Goal: Task Accomplishment & Management: Manage account settings

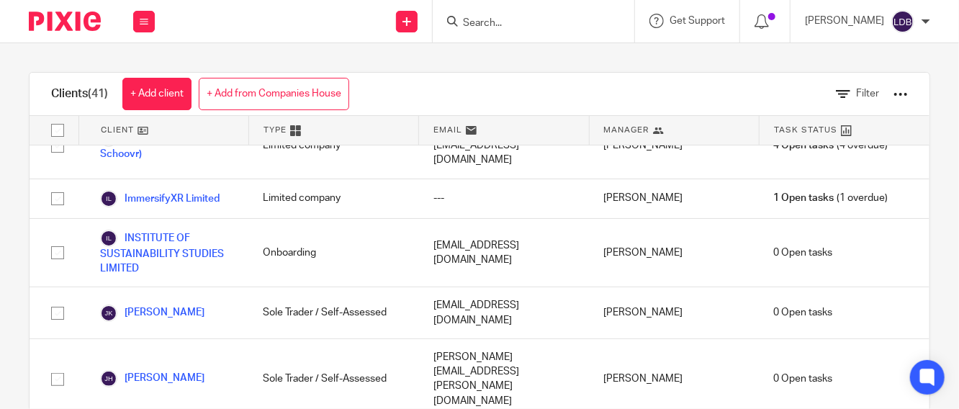
scroll to position [1386, 0]
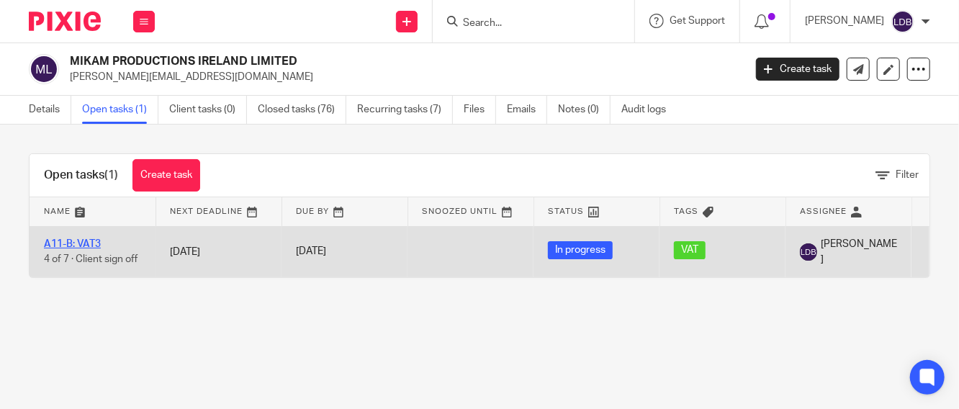
click at [86, 240] on link "A11-B: VAT3" at bounding box center [72, 244] width 57 height 10
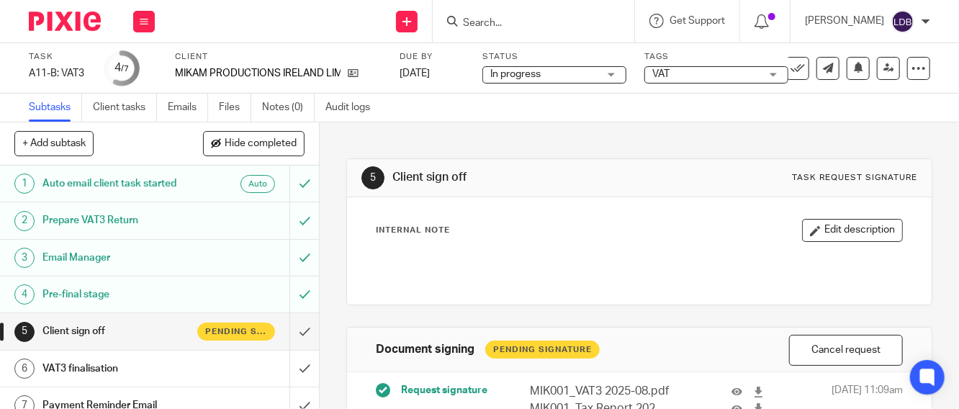
scroll to position [160, 0]
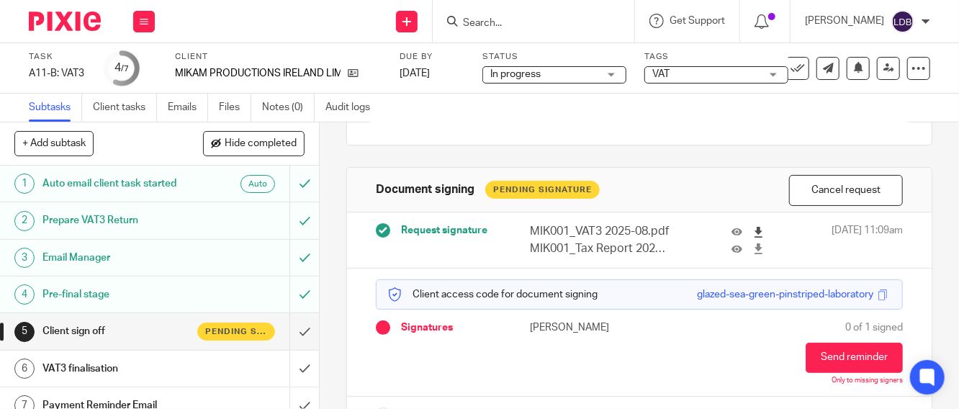
click at [753, 230] on icon at bounding box center [758, 232] width 11 height 11
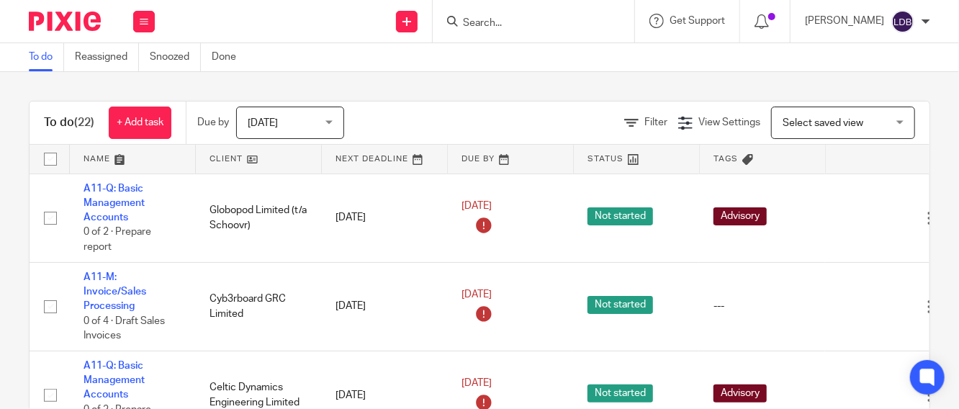
click at [228, 156] on link at bounding box center [258, 159] width 125 height 29
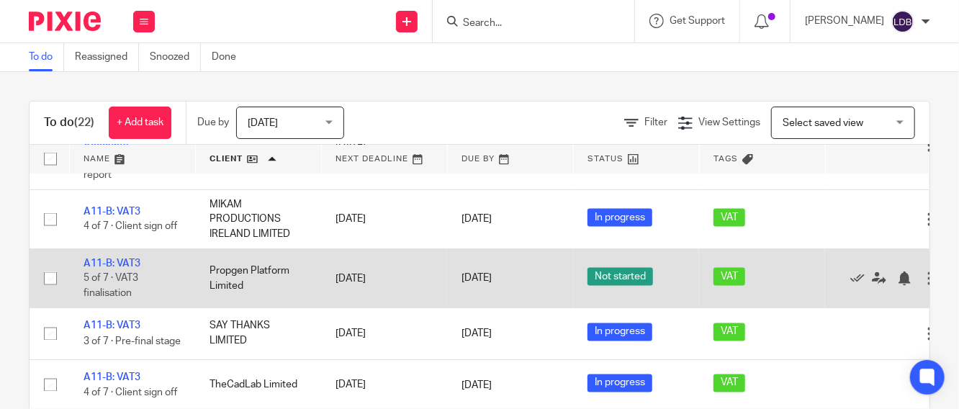
scroll to position [1154, 0]
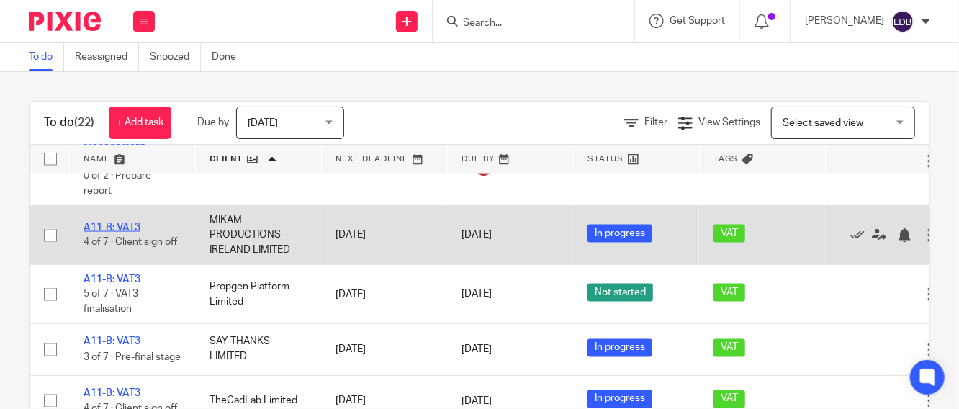
click at [132, 233] on link "A11-B: VAT3" at bounding box center [112, 227] width 57 height 10
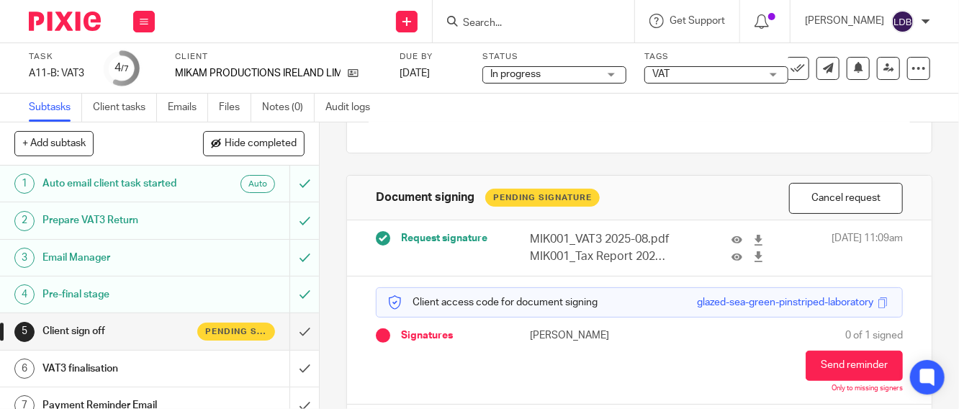
scroll to position [199, 0]
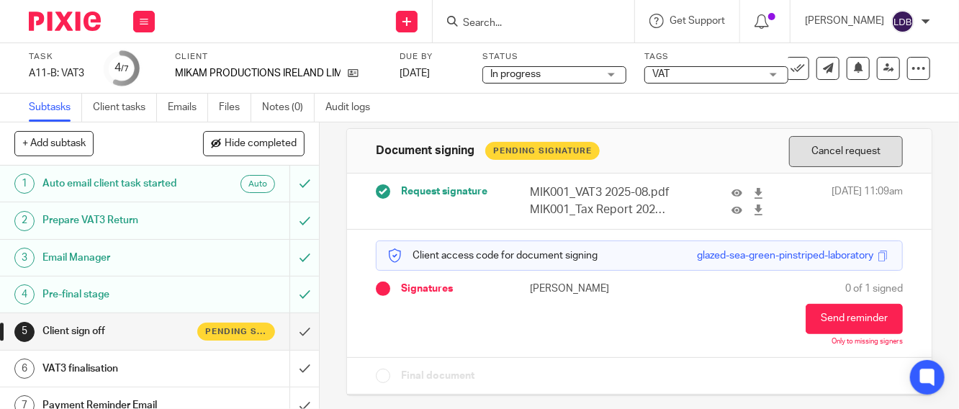
click at [816, 158] on button "Cancel request" at bounding box center [846, 151] width 114 height 31
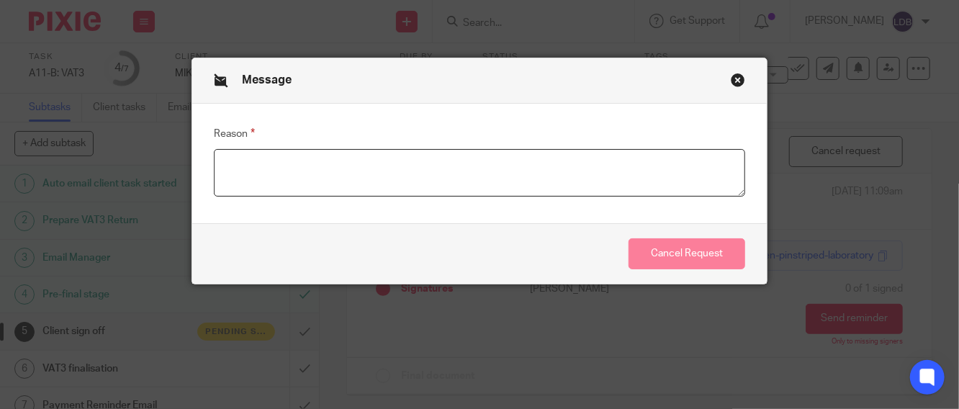
click at [423, 178] on textarea "Reason" at bounding box center [479, 173] width 531 height 48
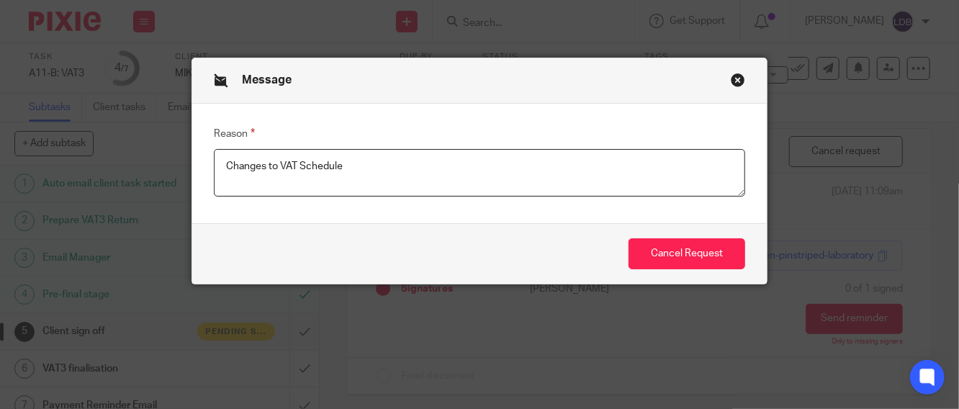
click at [245, 166] on textarea "Changes to VAT Schedule" at bounding box center [479, 173] width 531 height 48
click at [236, 163] on textarea "Changes to VAT Schedule" at bounding box center [479, 173] width 531 height 48
click at [366, 169] on textarea "Adjustments to VAT Schedule" at bounding box center [479, 173] width 531 height 48
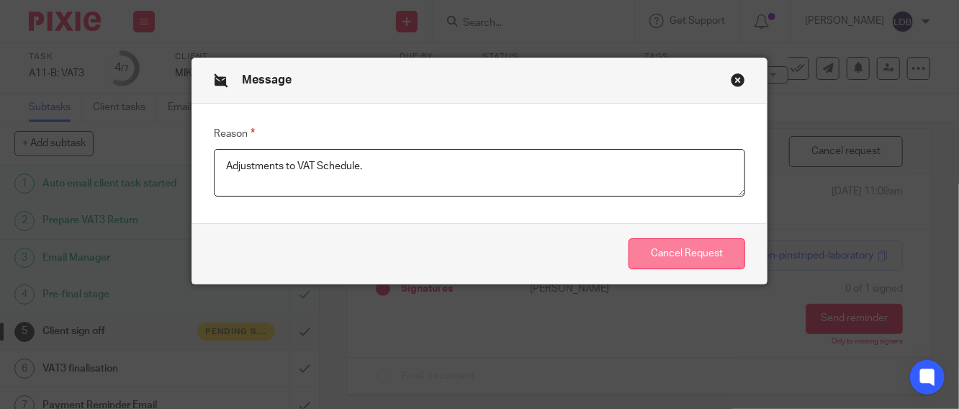
type textarea "Adjustments to VAT Schedule."
click at [680, 248] on button "Cancel Request" at bounding box center [686, 253] width 117 height 31
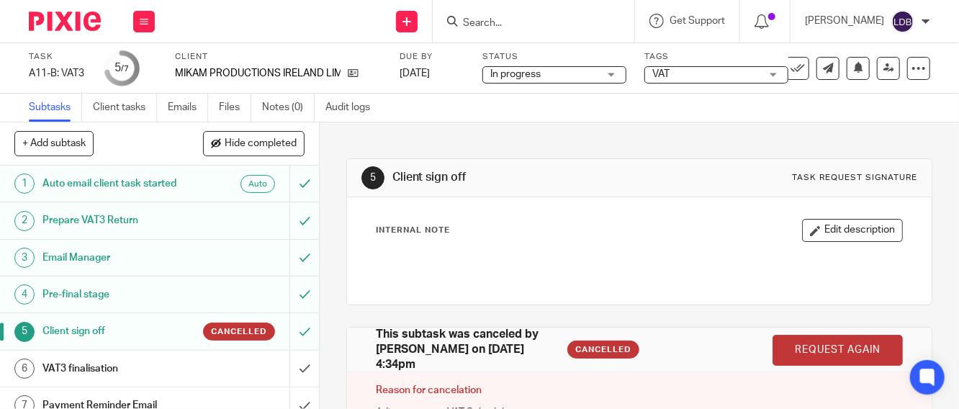
click at [128, 332] on h1 "Client sign off" at bounding box center [119, 331] width 155 height 22
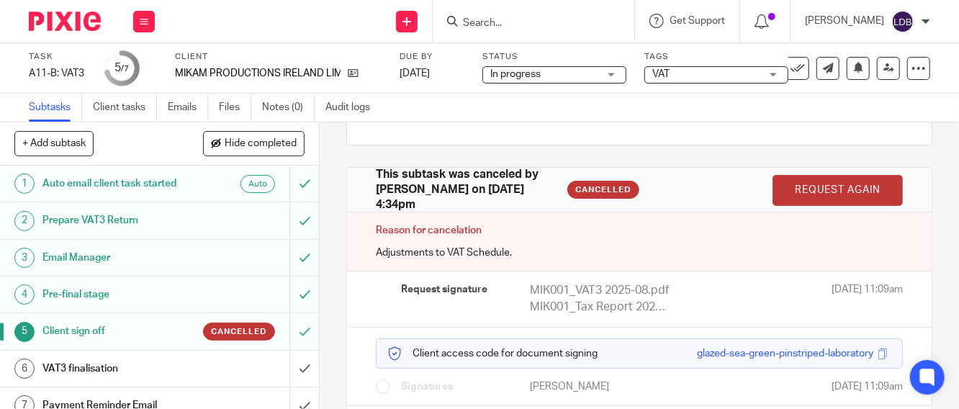
scroll to position [208, 0]
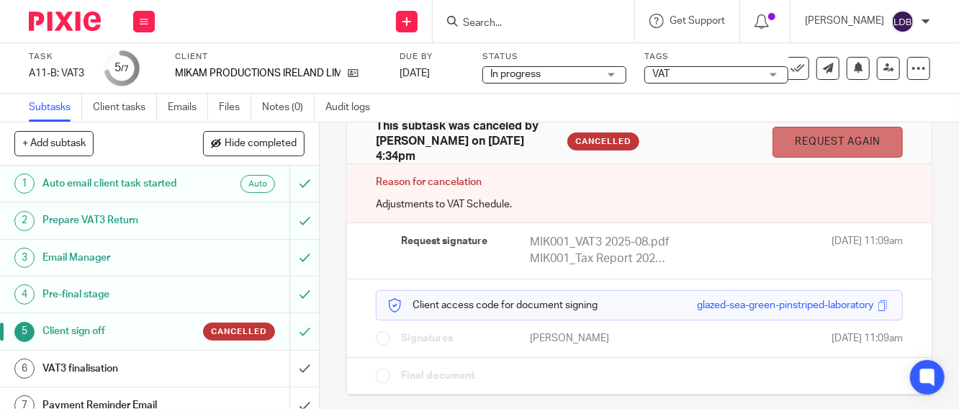
click at [785, 143] on link "Request again" at bounding box center [837, 142] width 130 height 31
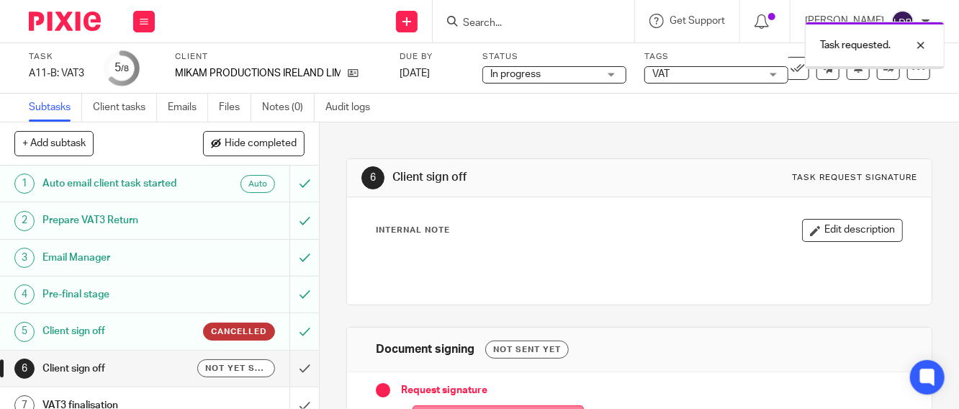
scroll to position [127, 0]
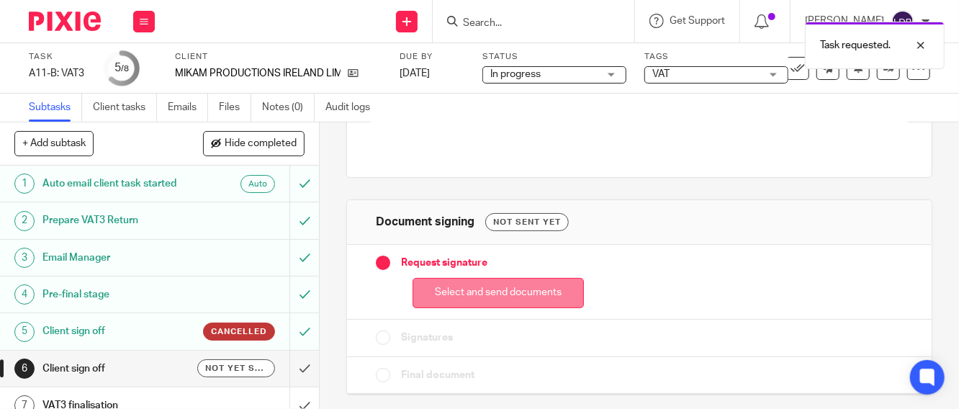
click at [435, 298] on button "Select and send documents" at bounding box center [497, 293] width 171 height 31
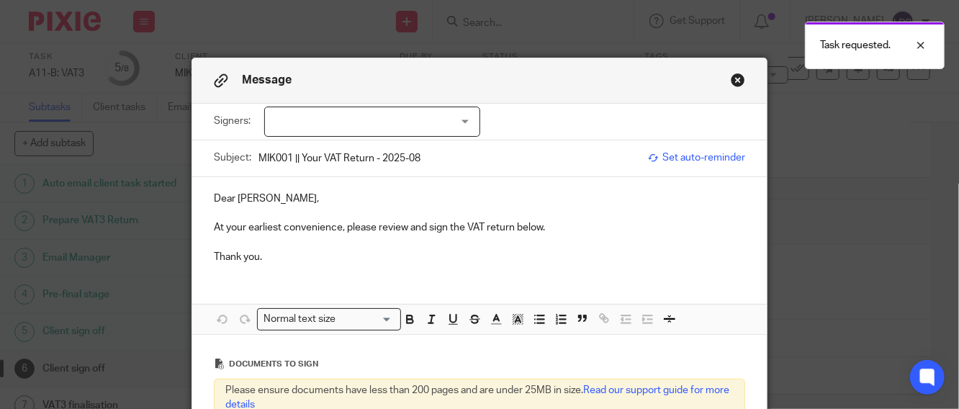
click at [352, 125] on div at bounding box center [372, 122] width 216 height 30
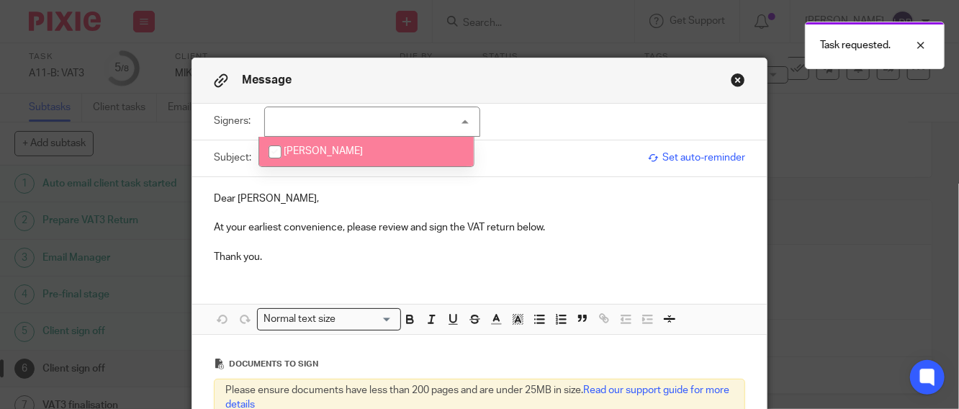
click at [333, 153] on span "[PERSON_NAME]" at bounding box center [323, 151] width 79 height 10
checkbox input "true"
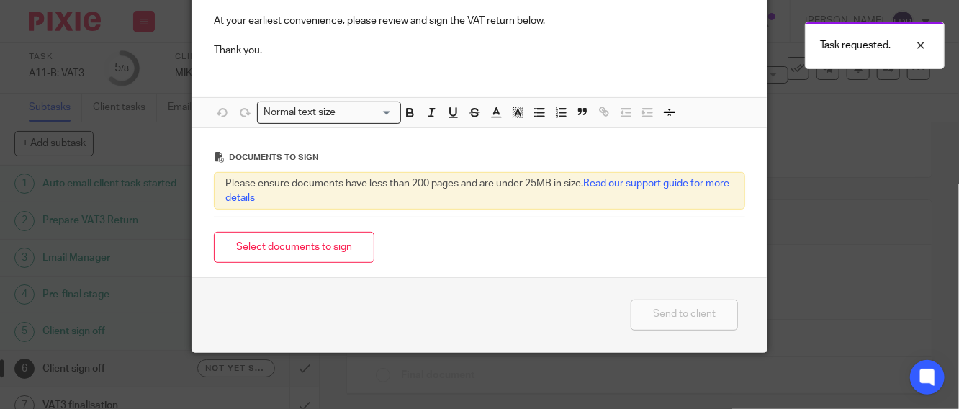
scroll to position [207, 0]
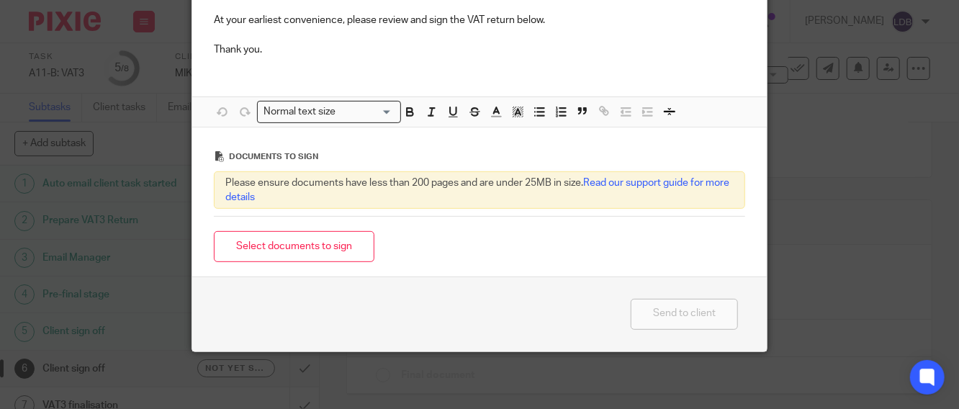
click at [296, 245] on button "Select documents to sign" at bounding box center [294, 246] width 161 height 31
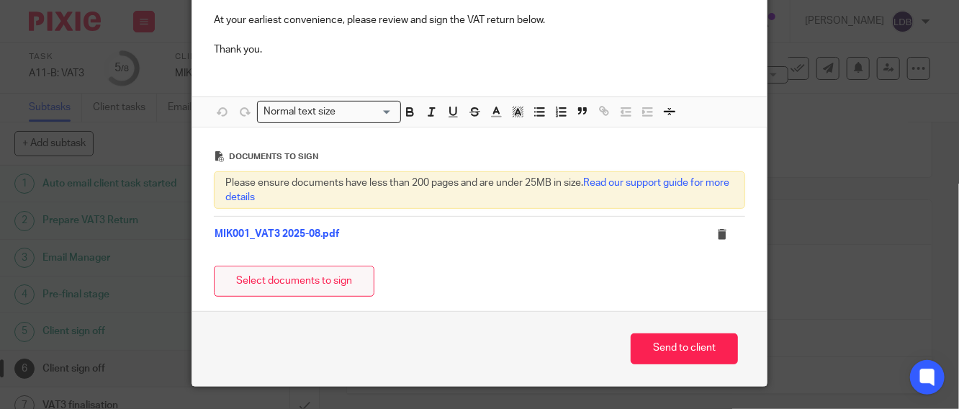
click at [316, 286] on button "Select documents to sign" at bounding box center [294, 281] width 161 height 31
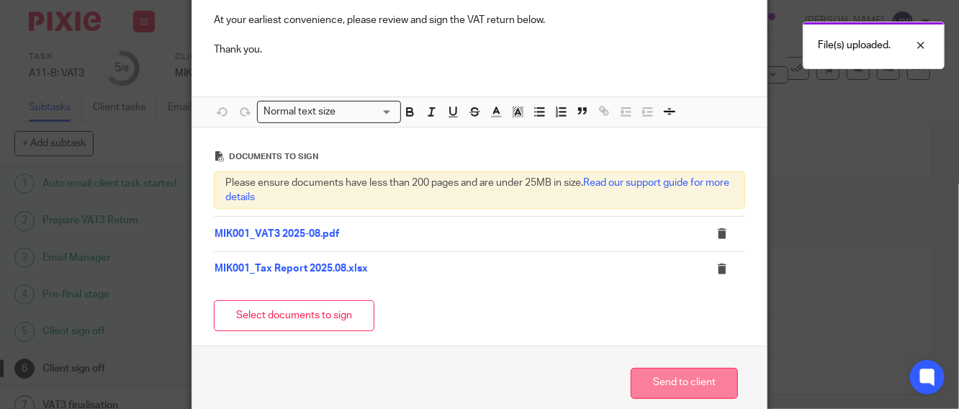
click at [646, 379] on button "Send to client" at bounding box center [684, 383] width 107 height 31
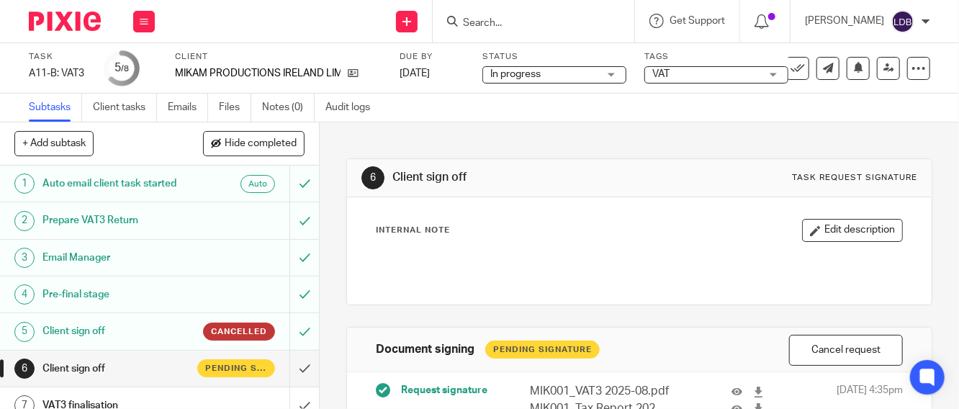
scroll to position [52, 0]
